Goal: Book appointment/travel/reservation

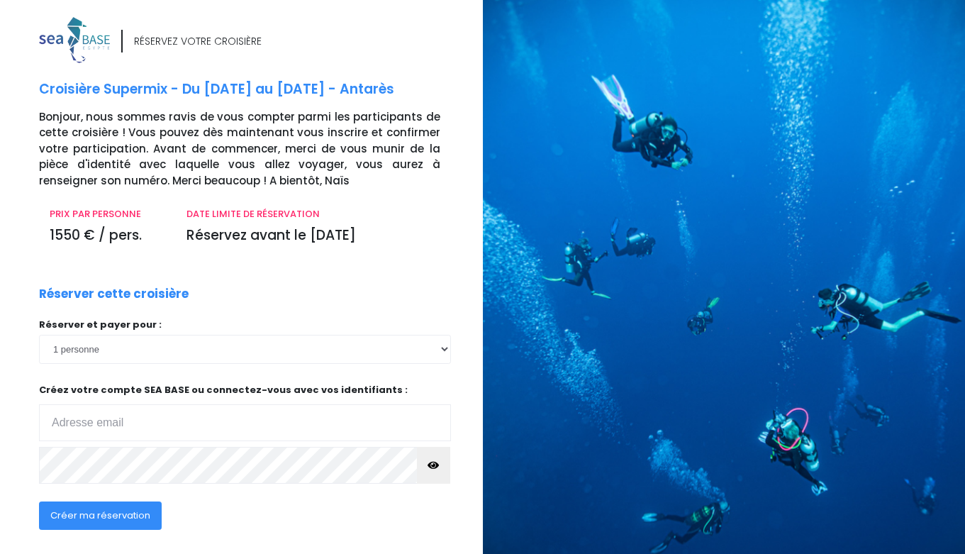
type input "oriviere2@gmail.com"
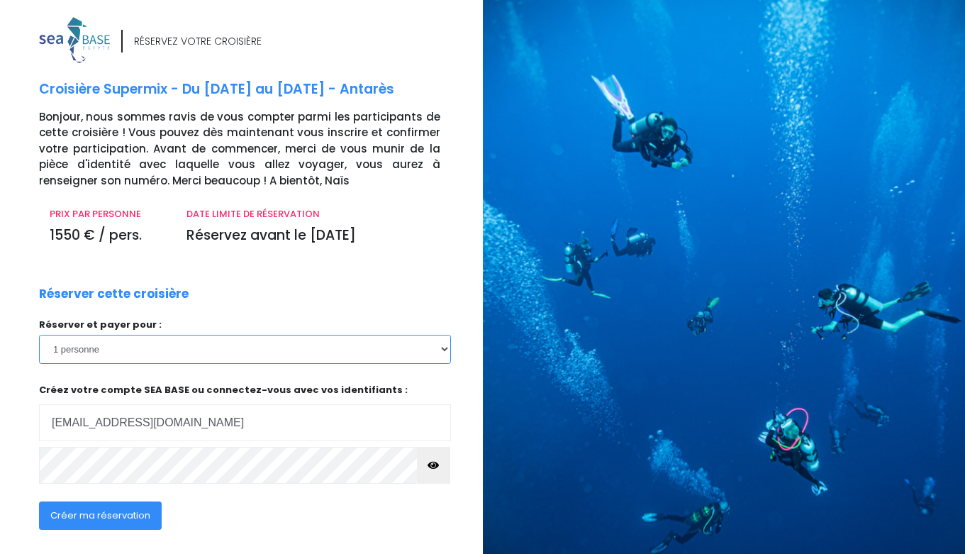
click at [444, 348] on select "1 personne 2 personnes" at bounding box center [245, 349] width 412 height 28
select select "2"
click at [39, 335] on select "1 personne 2 personnes" at bounding box center [245, 349] width 412 height 28
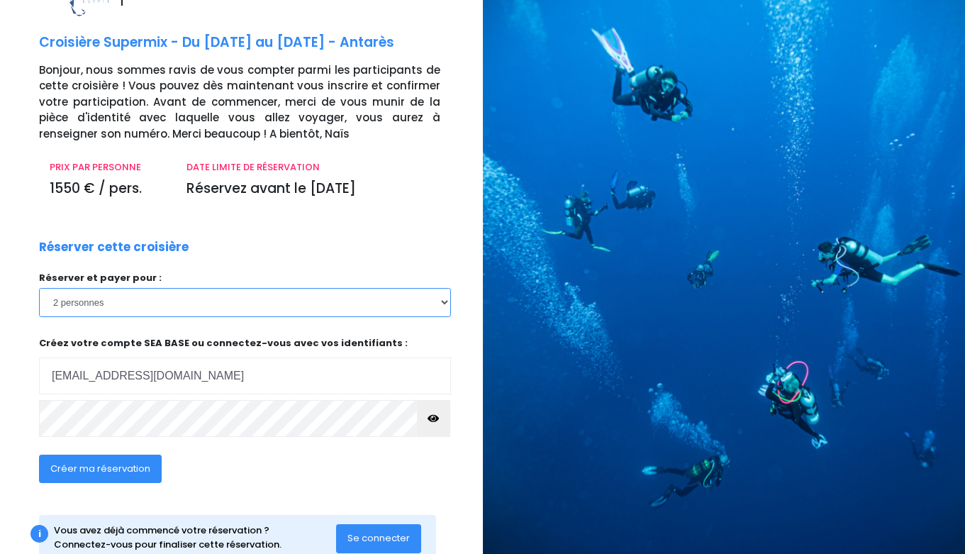
scroll to position [88, 0]
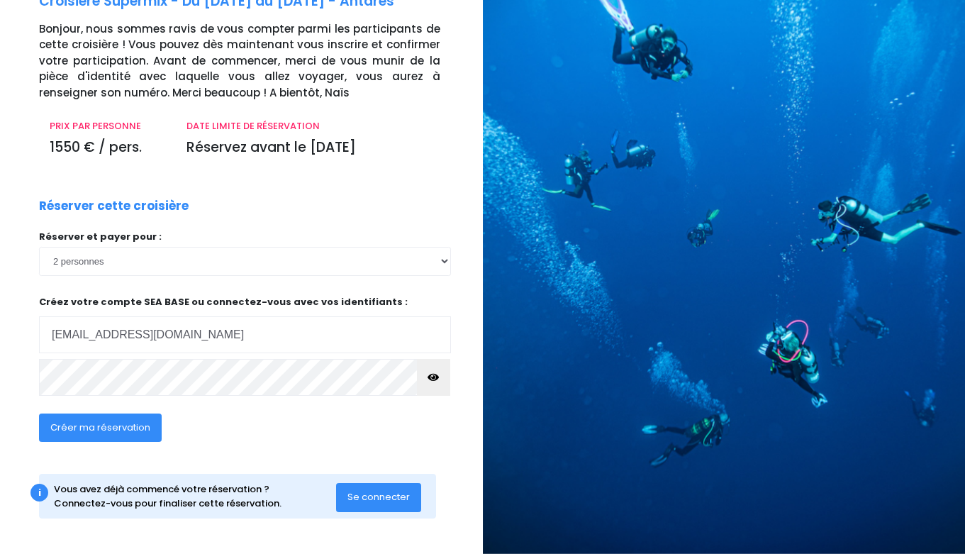
click at [435, 377] on icon "button" at bounding box center [433, 377] width 11 height 0
click at [110, 430] on span "Créer ma réservation" at bounding box center [100, 427] width 100 height 13
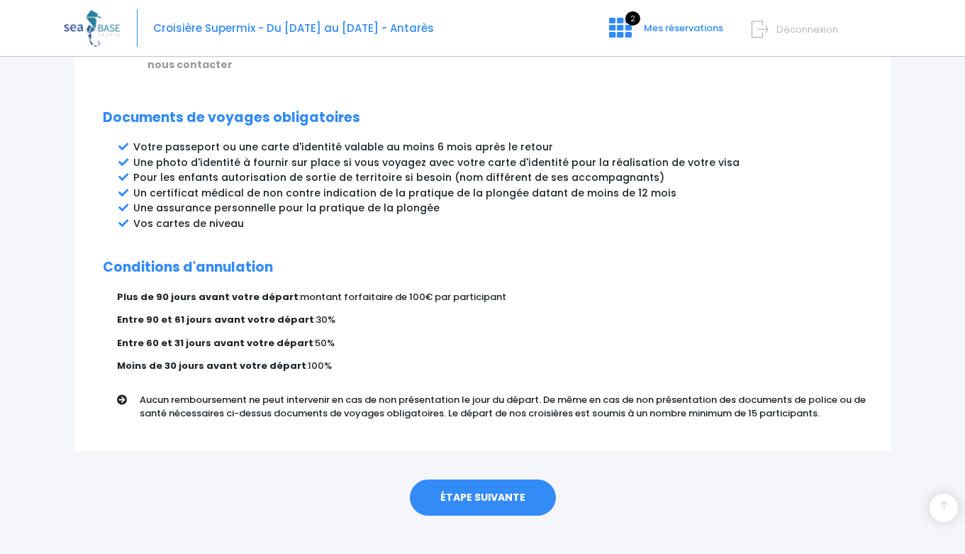
scroll to position [743, 0]
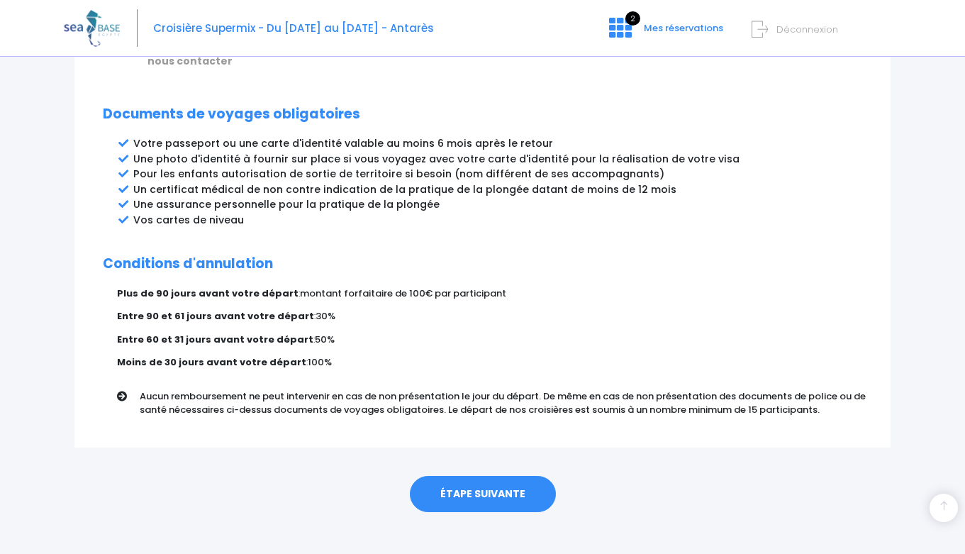
click at [501, 476] on link "ÉTAPE SUIVANTE" at bounding box center [483, 494] width 146 height 37
